Goal: Book appointment/travel/reservation

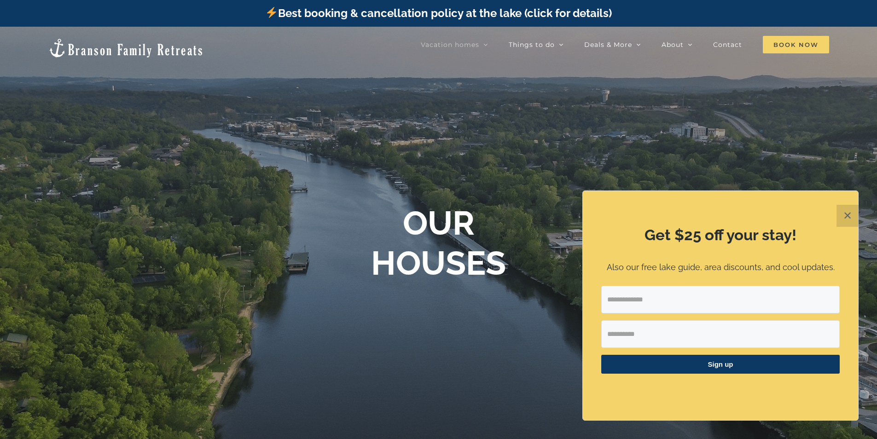
click at [815, 46] on span "Book Now" at bounding box center [796, 44] width 66 height 17
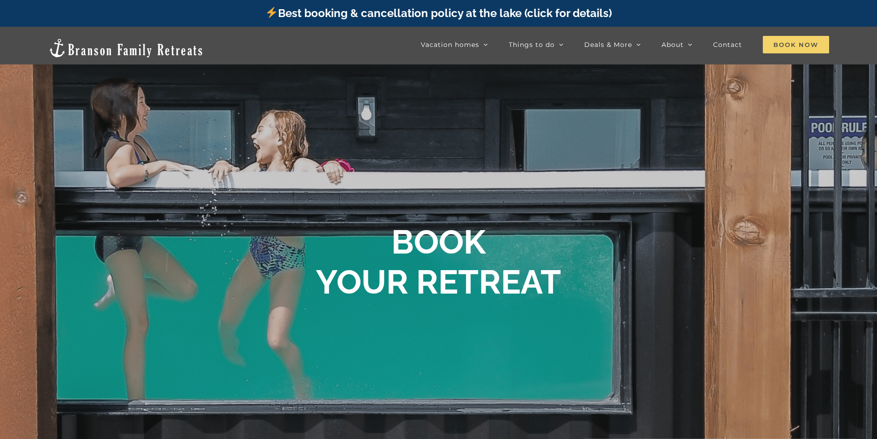
click at [817, 40] on span "Book Now" at bounding box center [796, 44] width 66 height 17
click at [777, 46] on span "Book Now" at bounding box center [796, 44] width 66 height 17
click at [772, 48] on span "Book Now" at bounding box center [796, 44] width 66 height 17
